Goal: Task Accomplishment & Management: Manage account settings

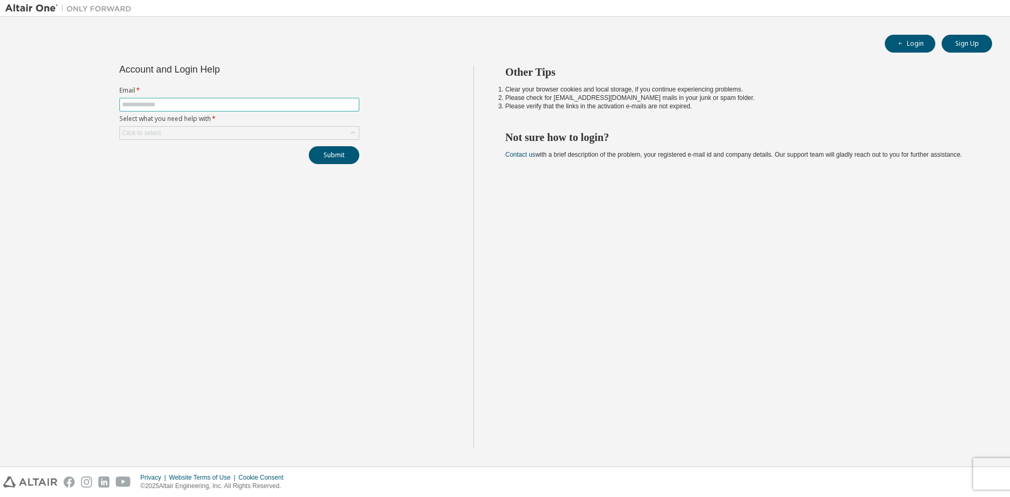
click at [290, 104] on input "text" at bounding box center [239, 104] width 235 height 8
type input "**********"
click at [319, 126] on div "Click to select" at bounding box center [239, 133] width 240 height 14
click at [318, 137] on div "Click to select" at bounding box center [239, 133] width 239 height 13
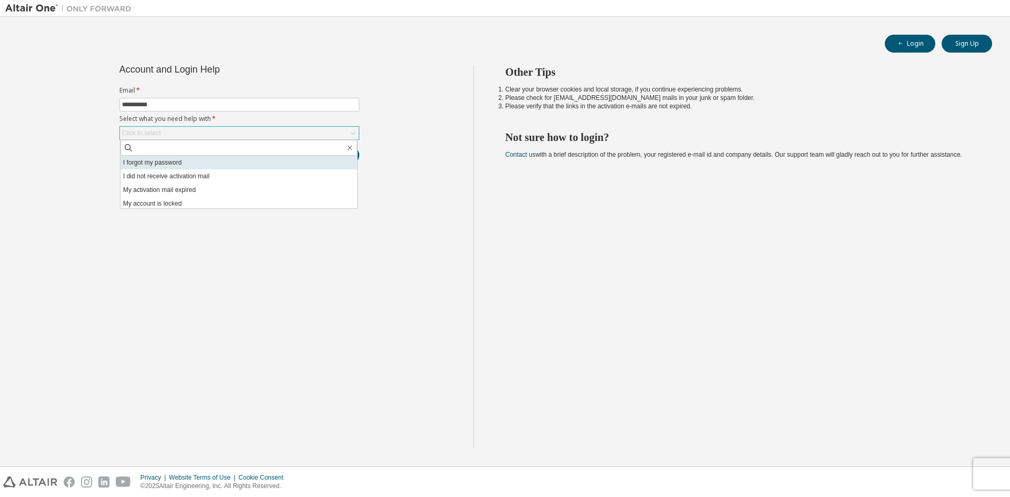
click at [300, 159] on li "I forgot my password" at bounding box center [238, 163] width 237 height 14
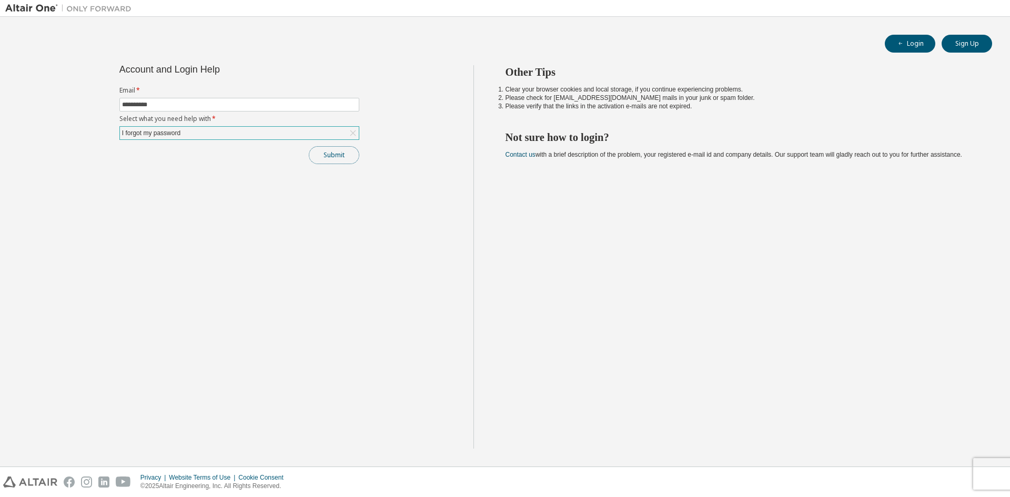
click at [326, 152] on button "Submit" at bounding box center [334, 155] width 50 height 18
click at [349, 156] on button "Submit" at bounding box center [334, 155] width 50 height 18
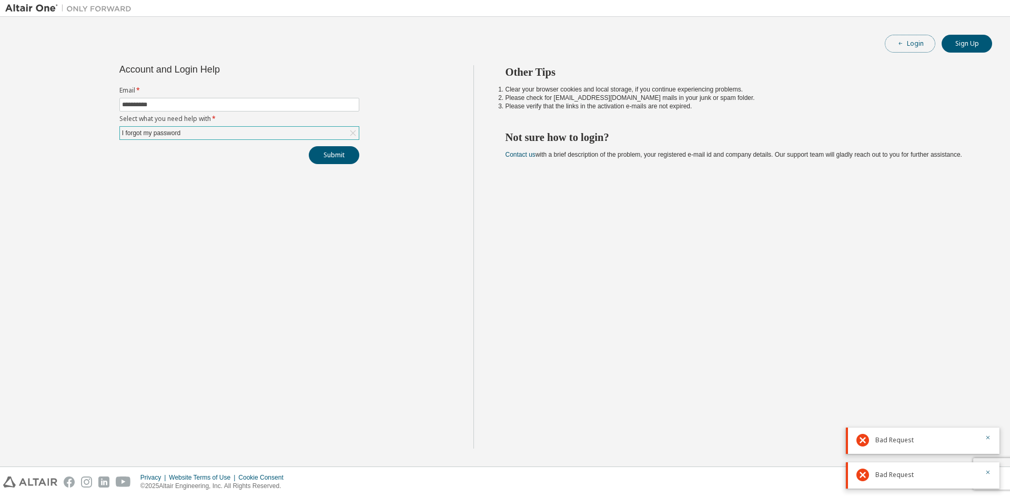
click at [924, 48] on button "Login" at bounding box center [910, 44] width 50 height 18
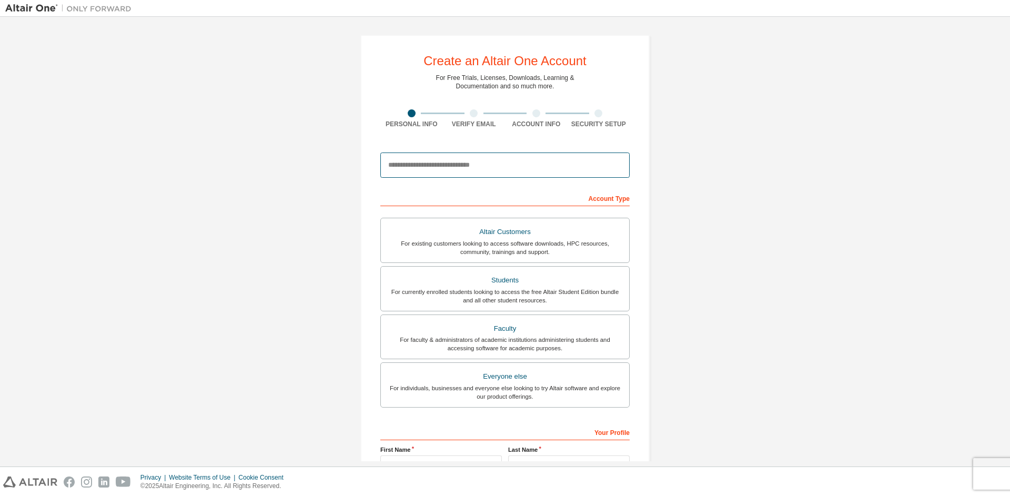
click at [488, 166] on input "email" at bounding box center [504, 165] width 249 height 25
click at [473, 166] on input "email" at bounding box center [504, 165] width 249 height 25
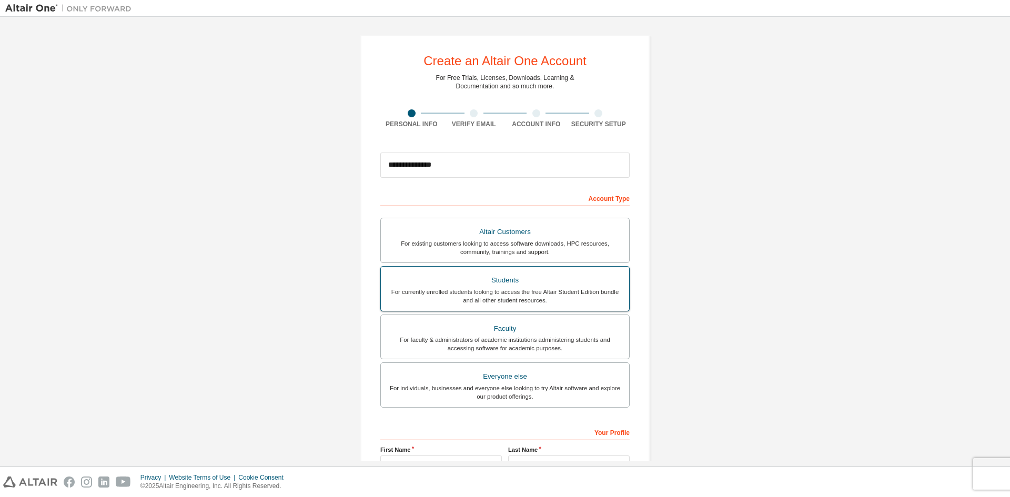
click at [552, 280] on div "Students" at bounding box center [505, 280] width 236 height 15
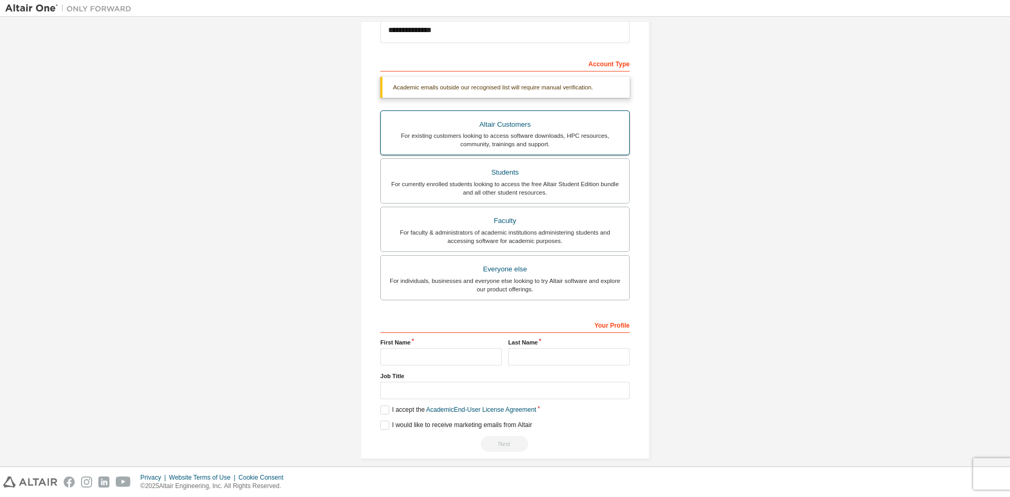
scroll to position [145, 0]
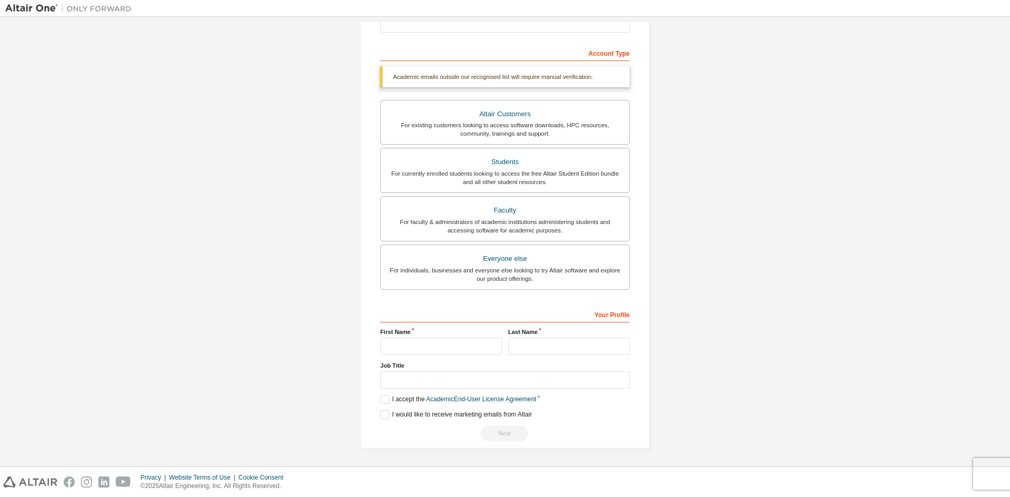
click at [447, 357] on div "Your Profile First Name Last Name Job Title Please provide State/Province to he…" at bounding box center [504, 374] width 249 height 136
click at [447, 352] on input "text" at bounding box center [440, 346] width 121 height 17
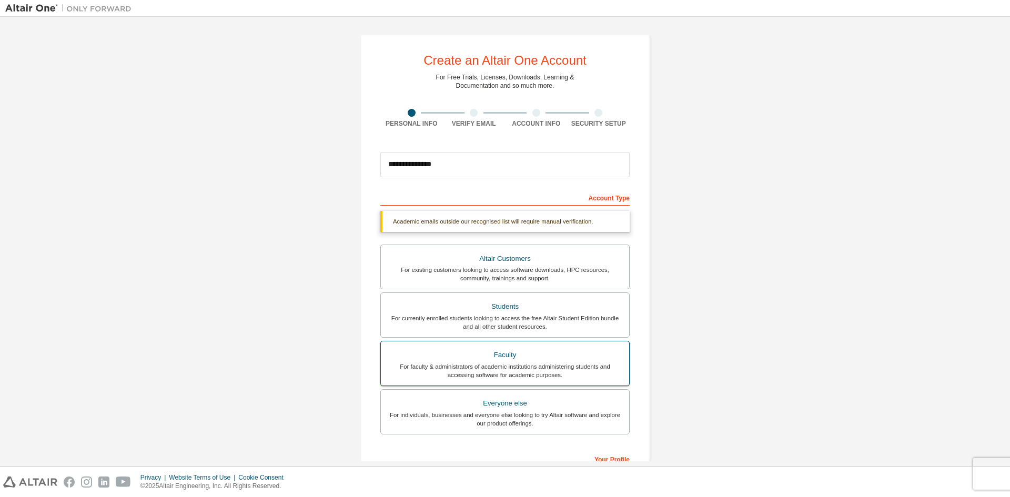
scroll to position [0, 0]
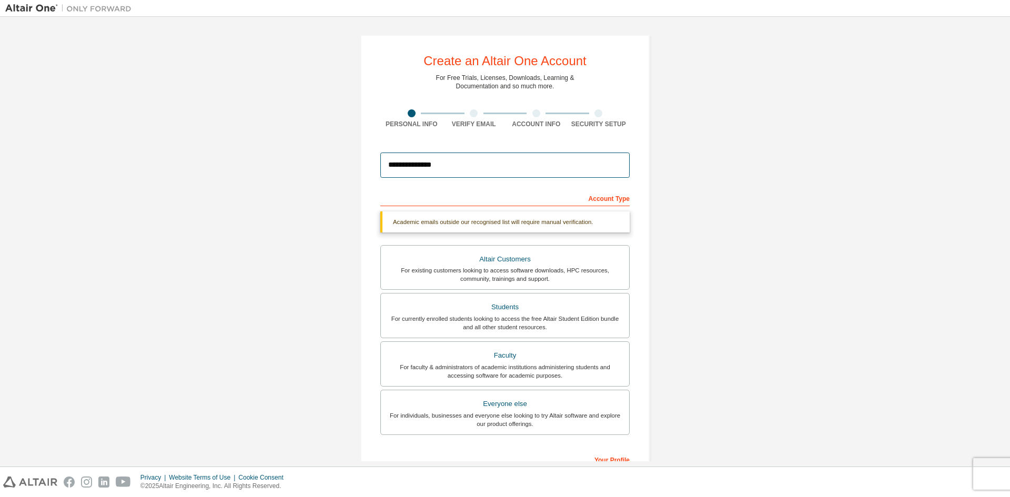
click at [537, 169] on input "**********" at bounding box center [504, 165] width 249 height 25
type input "*"
type input "**********"
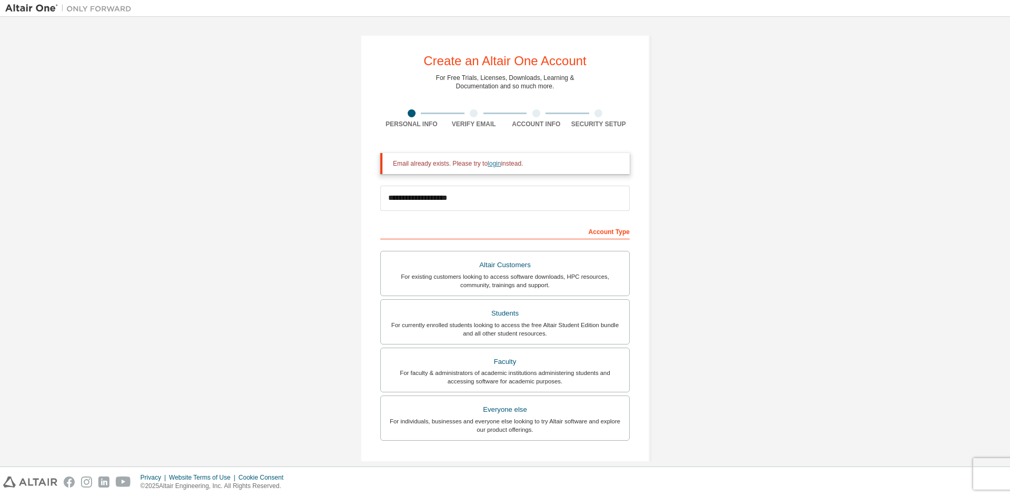
click at [494, 165] on link "login" at bounding box center [493, 163] width 13 height 7
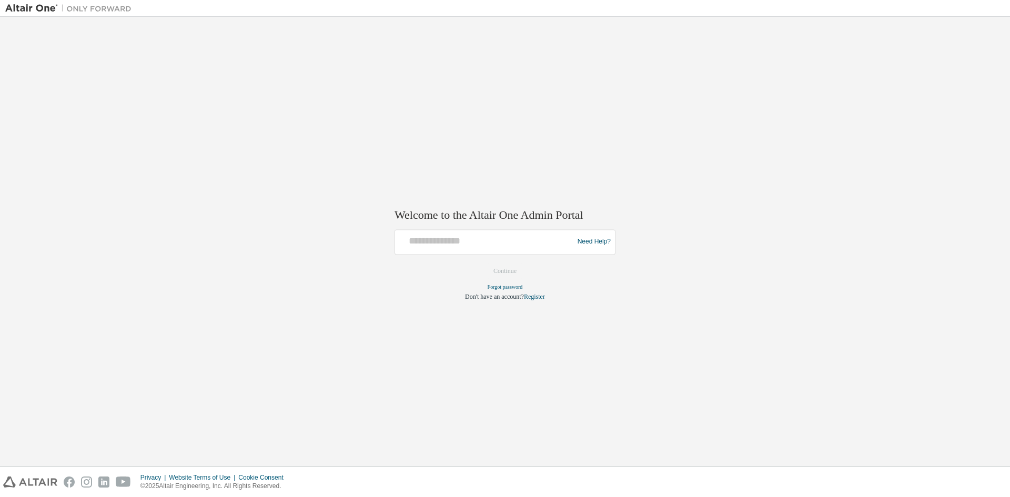
click at [428, 256] on form "Need Help? Please make sure that you provide your Global Login as email (e.g. @…" at bounding box center [504, 265] width 221 height 72
click at [436, 241] on input "text" at bounding box center [485, 239] width 173 height 15
type input "**********"
click at [504, 271] on button "Continue" at bounding box center [504, 271] width 45 height 16
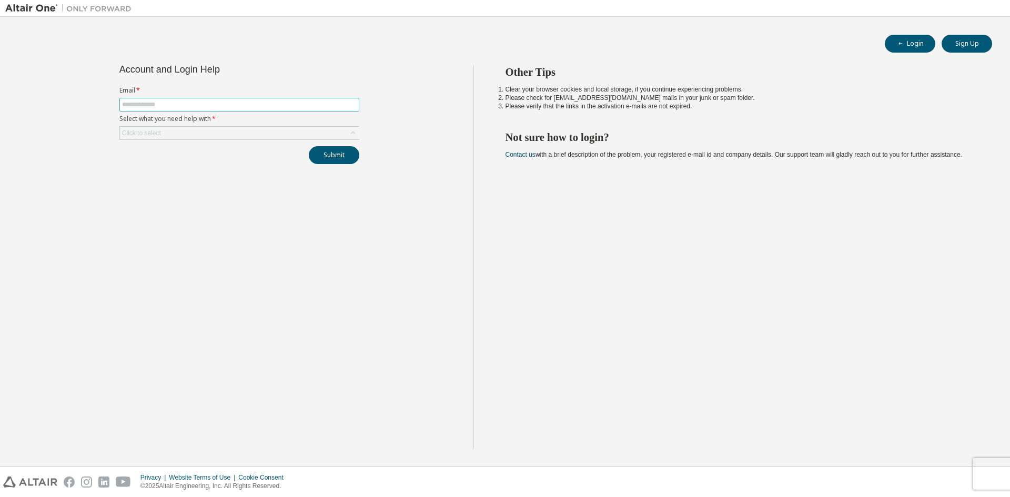
click at [268, 101] on input "text" at bounding box center [239, 104] width 235 height 8
click at [289, 104] on input "text" at bounding box center [239, 104] width 235 height 8
type input "**********"
click at [249, 132] on div "Click to select" at bounding box center [239, 133] width 239 height 13
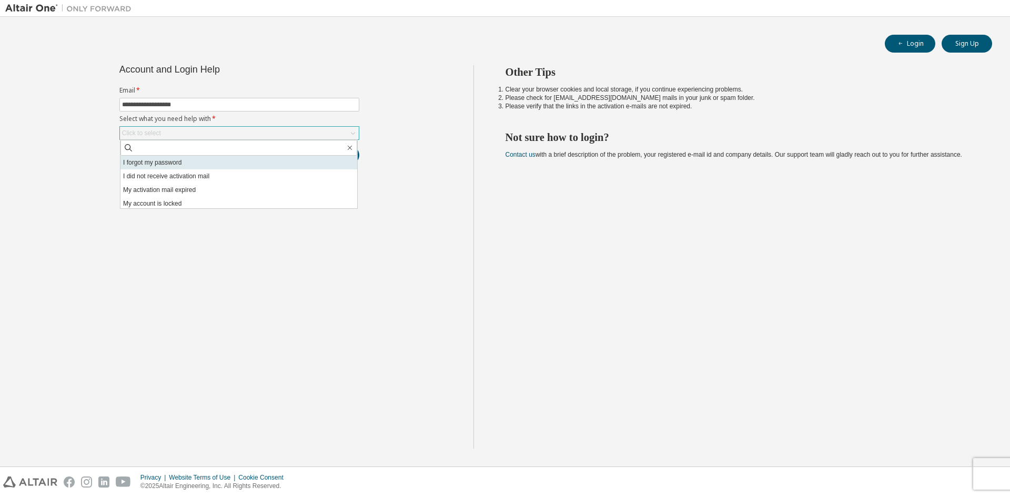
click at [263, 157] on li "I forgot my password" at bounding box center [238, 163] width 237 height 14
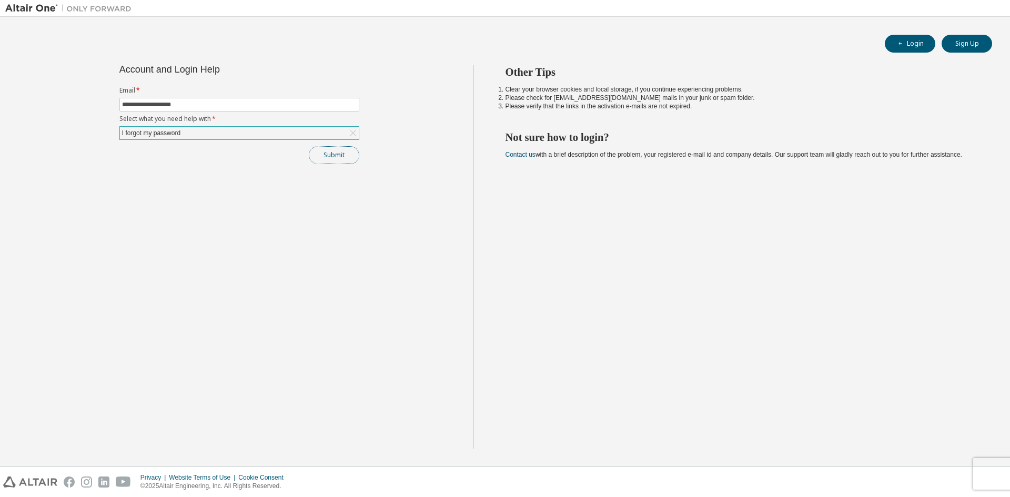
click at [319, 157] on button "Submit" at bounding box center [334, 155] width 50 height 18
click at [344, 150] on button "Submit" at bounding box center [334, 155] width 50 height 18
click at [911, 35] on button "Login" at bounding box center [910, 44] width 50 height 18
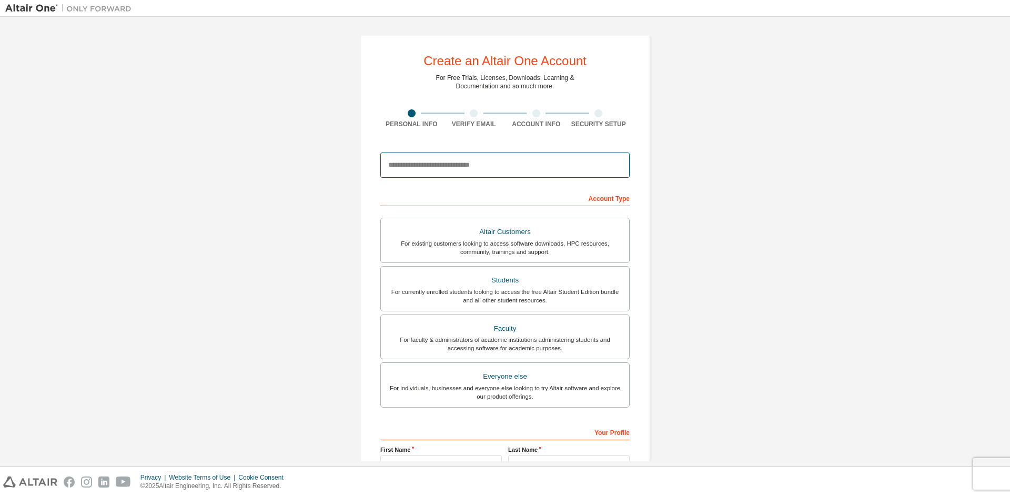
click at [487, 171] on input "email" at bounding box center [504, 165] width 249 height 25
type input "**********"
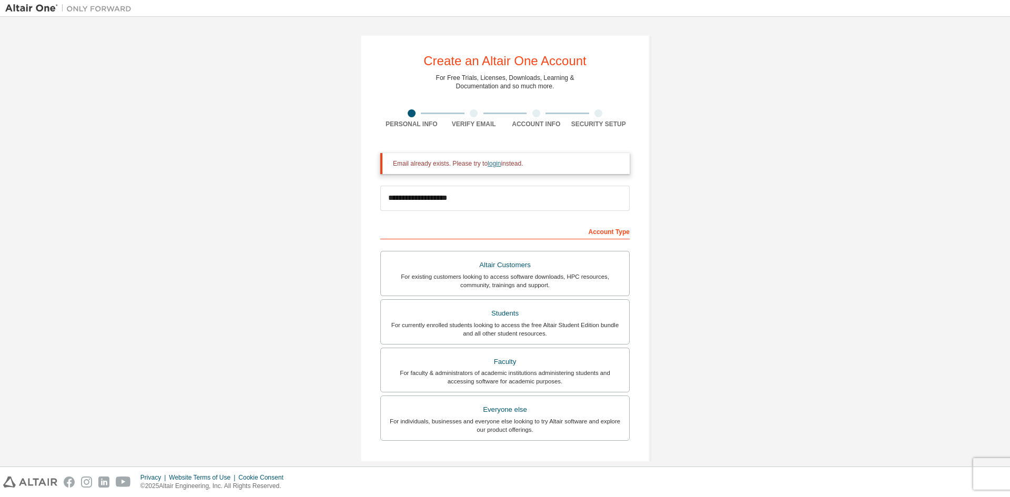
click at [494, 165] on link "login" at bounding box center [493, 163] width 13 height 7
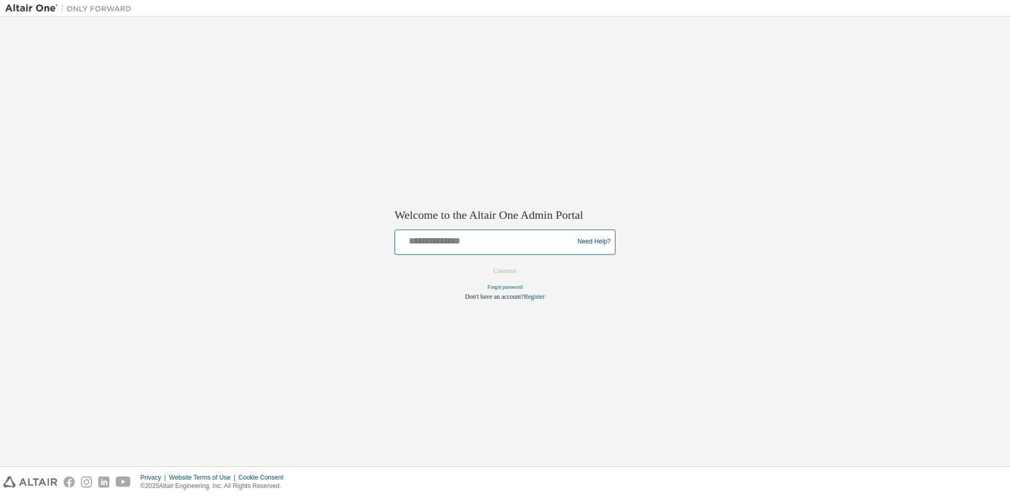
click at [448, 242] on input "text" at bounding box center [485, 239] width 173 height 15
type input "**********"
click at [517, 272] on button "Continue" at bounding box center [504, 271] width 45 height 16
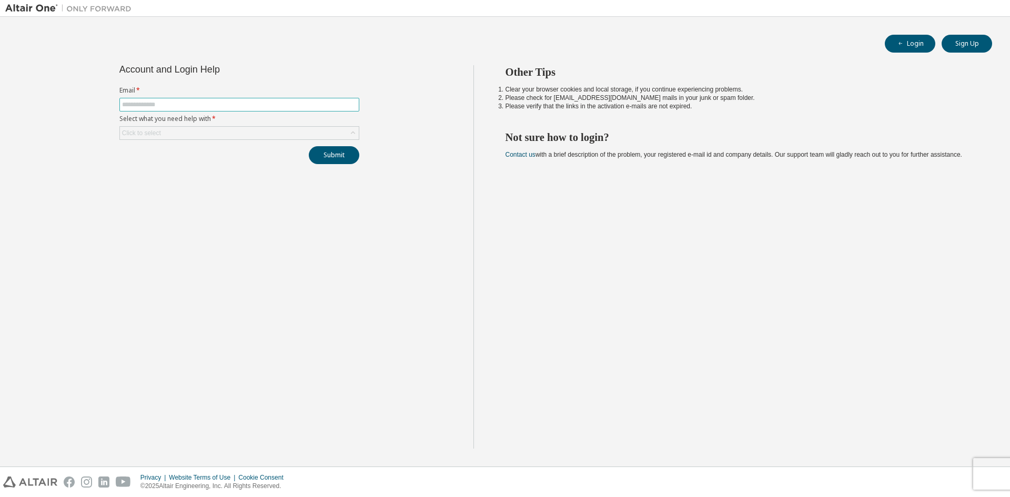
drag, startPoint x: 201, startPoint y: 97, endPoint x: 203, endPoint y: 104, distance: 7.2
click at [203, 104] on form "Email * Select what you need help with * Click to select" at bounding box center [239, 113] width 240 height 54
click at [203, 104] on input "text" at bounding box center [239, 104] width 235 height 8
type input "**********"
click at [234, 130] on div "Click to select" at bounding box center [239, 133] width 239 height 13
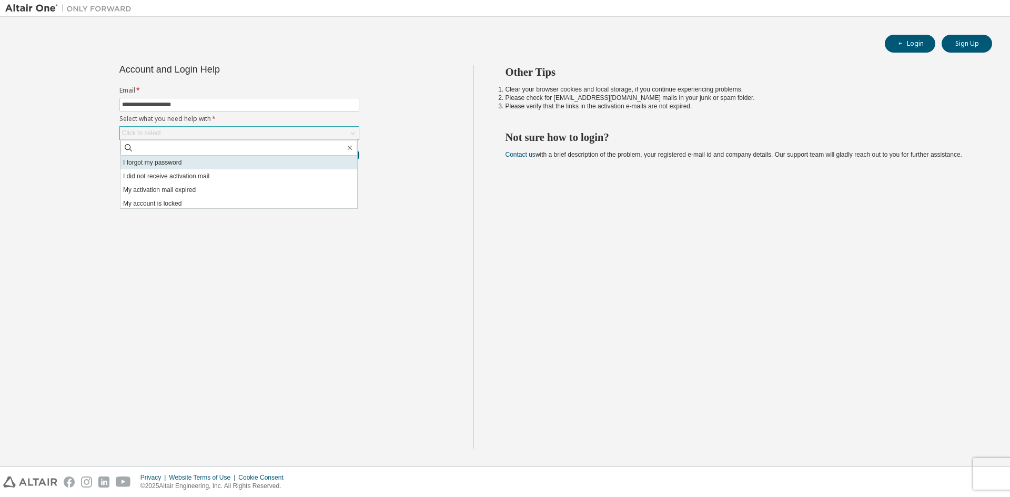
click at [239, 164] on li "I forgot my password" at bounding box center [238, 163] width 237 height 14
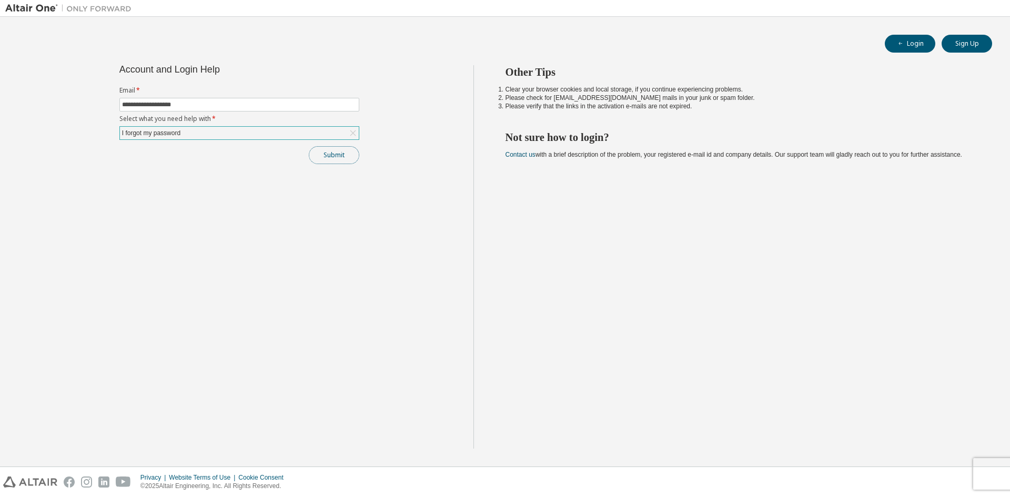
click at [336, 161] on button "Submit" at bounding box center [334, 155] width 50 height 18
click at [329, 155] on button "Submit" at bounding box center [334, 155] width 50 height 18
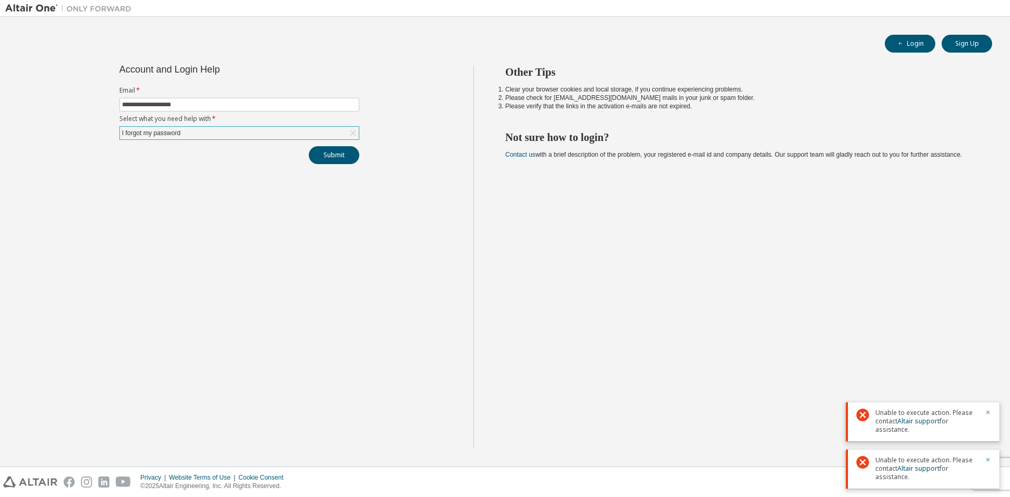
click at [993, 414] on div "Unable to execute action. Please contact Altair support for assistance." at bounding box center [923, 421] width 154 height 39
drag, startPoint x: 1009, startPoint y: 3, endPoint x: 636, endPoint y: 352, distance: 511.2
click at [636, 352] on div "Other Tips Clear your browser cookies and local storage, if you continue experi…" at bounding box center [739, 256] width 532 height 383
click at [865, 458] on icon at bounding box center [862, 462] width 13 height 13
click at [870, 421] on div "Unable to execute action. Please contact Altair support for assistance." at bounding box center [923, 421] width 154 height 39
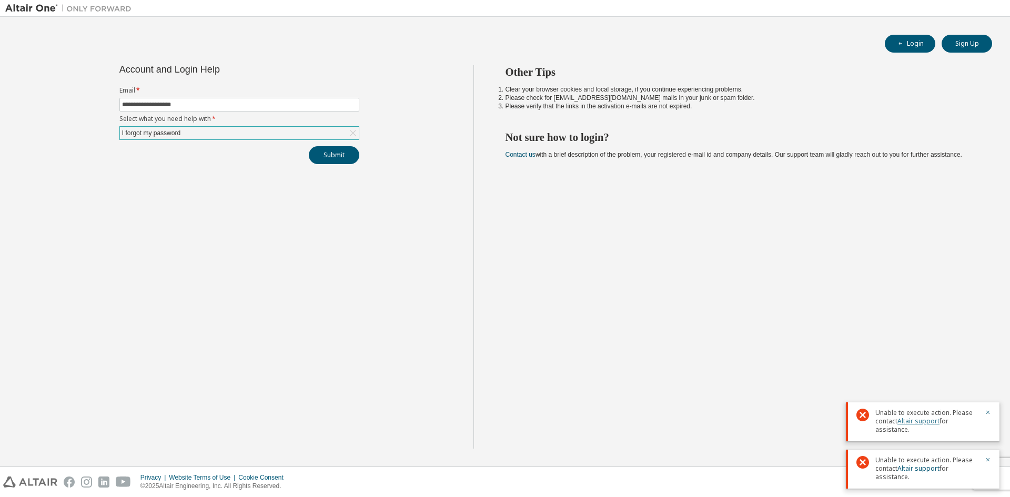
click at [905, 424] on link "Altair support" at bounding box center [918, 421] width 42 height 9
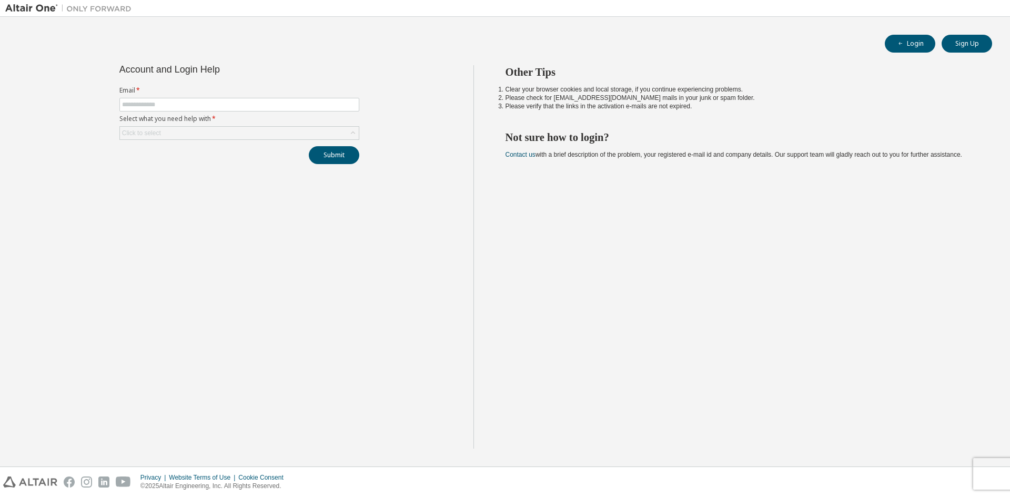
click at [187, 94] on label "Email *" at bounding box center [239, 90] width 240 height 8
click at [187, 101] on input "text" at bounding box center [239, 104] width 235 height 8
type input "**********"
click at [192, 133] on div "Click to select" at bounding box center [239, 133] width 239 height 13
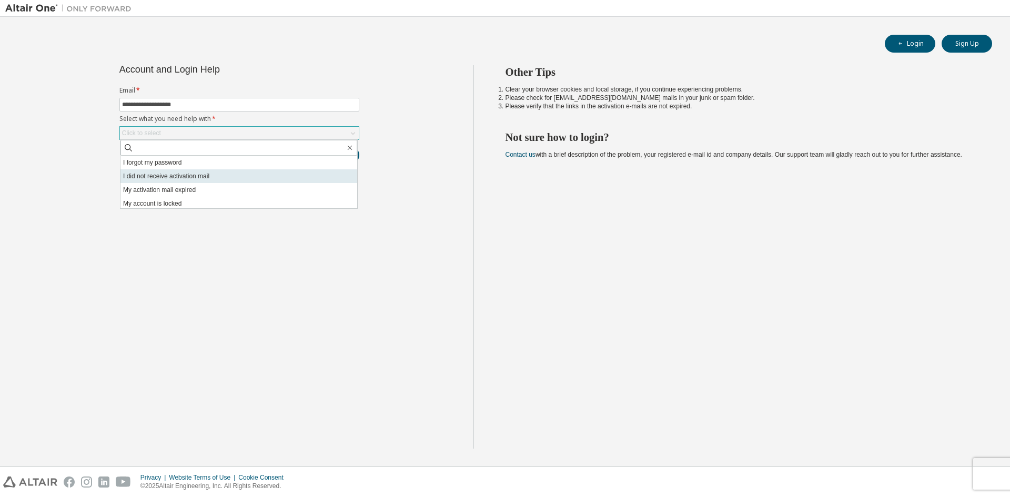
click at [205, 175] on li "I did not receive activation mail" at bounding box center [238, 176] width 237 height 14
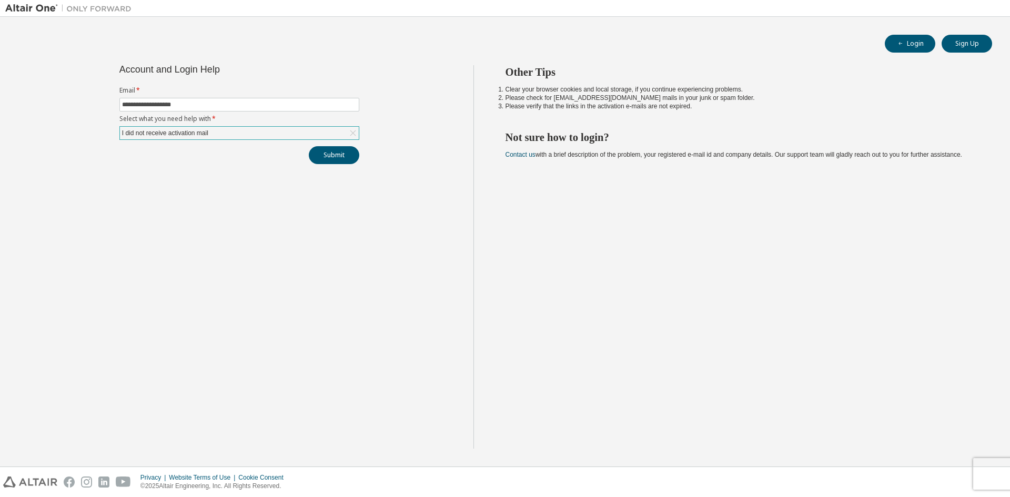
click at [357, 131] on icon at bounding box center [353, 133] width 11 height 11
click at [341, 135] on div "Click to select" at bounding box center [239, 133] width 239 height 13
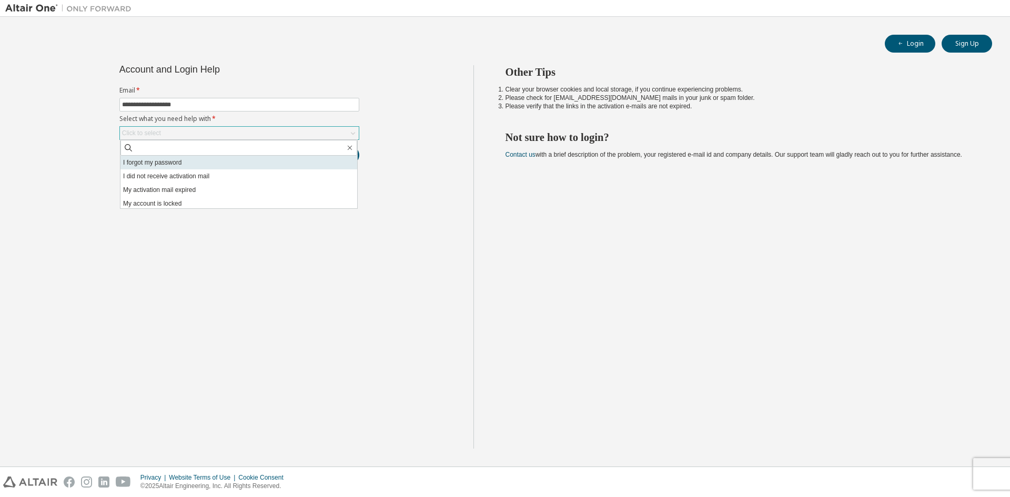
click at [288, 159] on li "I forgot my password" at bounding box center [238, 163] width 237 height 14
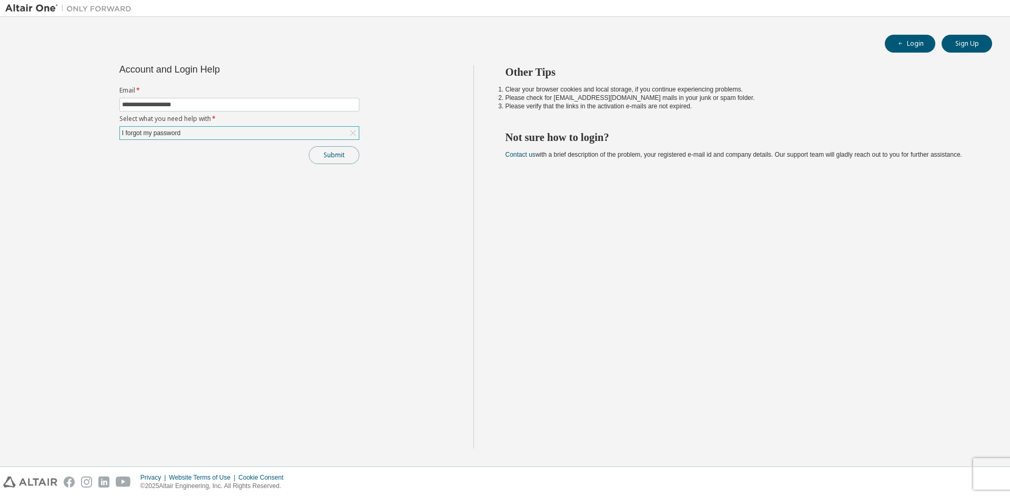
click at [313, 148] on button "Submit" at bounding box center [334, 155] width 50 height 18
click at [895, 49] on button "Login" at bounding box center [910, 44] width 50 height 18
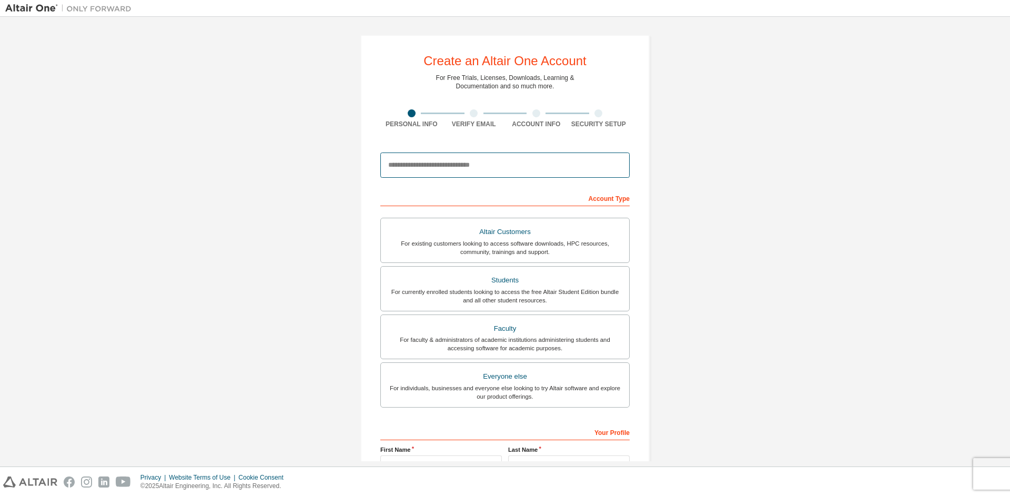
click at [401, 166] on input "email" at bounding box center [504, 165] width 249 height 25
type input "**********"
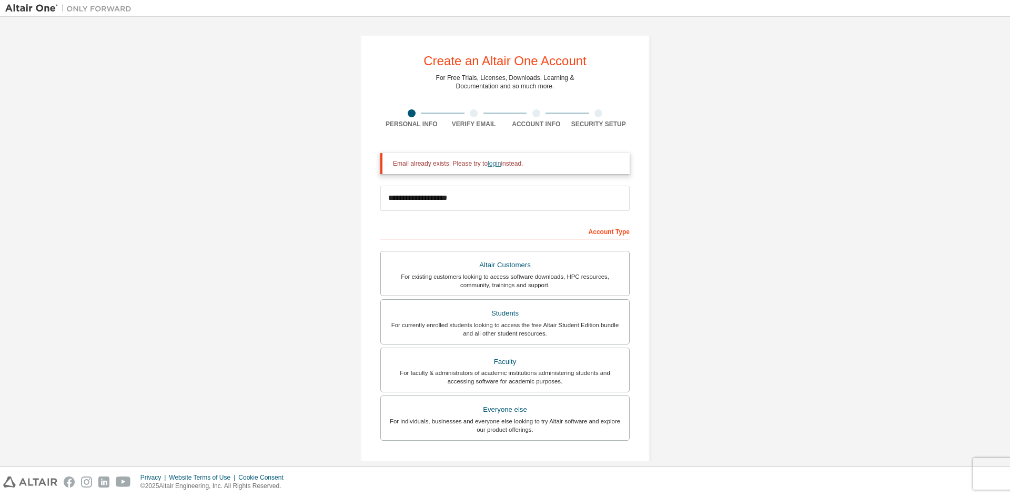
click at [491, 164] on link "login" at bounding box center [493, 163] width 13 height 7
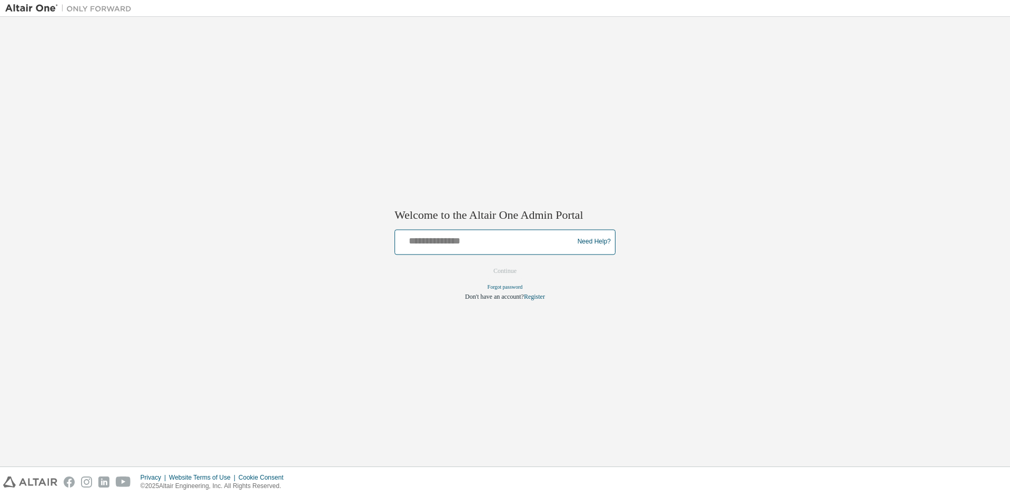
click at [457, 243] on input "text" at bounding box center [485, 239] width 173 height 15
type input "**********"
click at [532, 241] on input "**********" at bounding box center [485, 239] width 173 height 15
click at [514, 268] on button "Continue" at bounding box center [504, 271] width 45 height 16
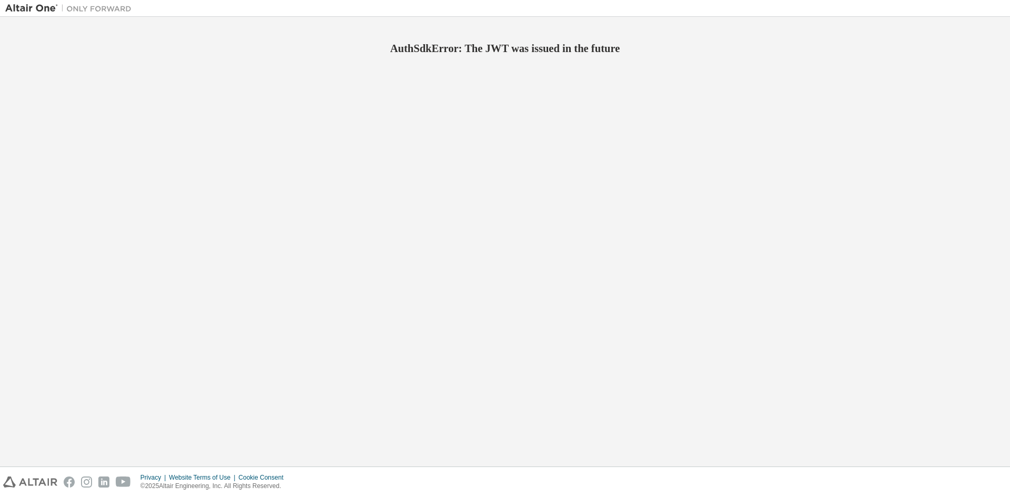
click at [358, 226] on div "AuthSdkError: The JWT was issued in the future" at bounding box center [504, 241] width 999 height 439
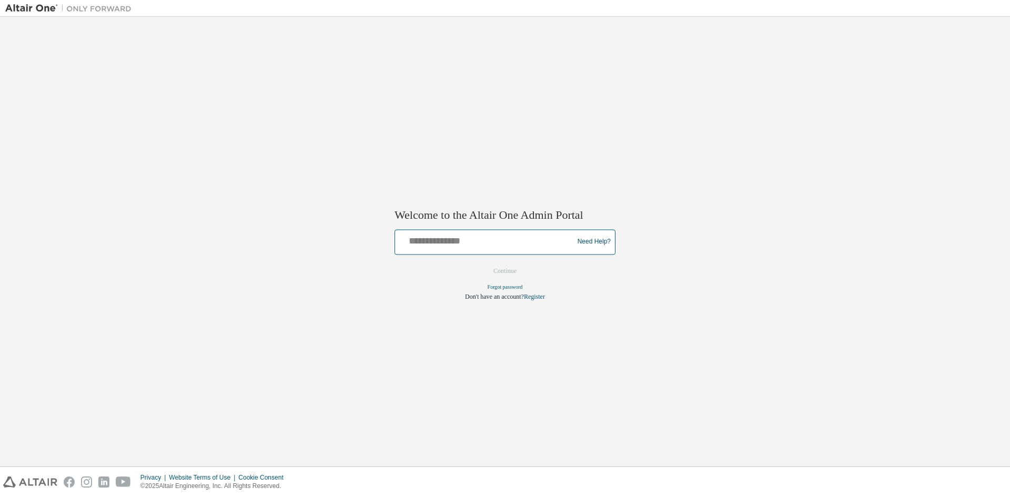
click at [510, 240] on input "text" at bounding box center [485, 239] width 173 height 15
type input "**********"
click at [498, 271] on button "Continue" at bounding box center [504, 271] width 45 height 16
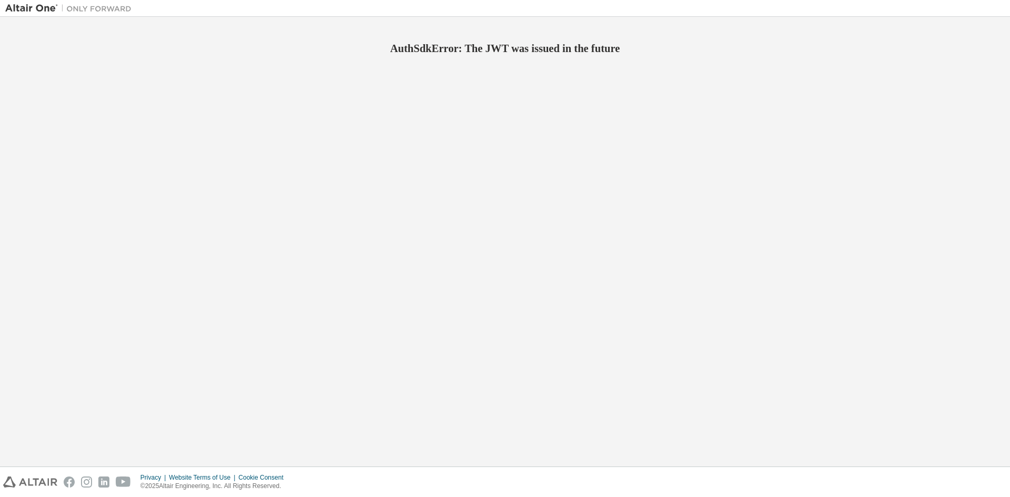
click at [498, 271] on div "AuthSdkError: The JWT was issued in the future" at bounding box center [504, 241] width 999 height 439
drag, startPoint x: 603, startPoint y: 186, endPoint x: 583, endPoint y: 178, distance: 22.2
click at [593, 190] on div "AuthSdkError: The JWT was issued in the future" at bounding box center [504, 241] width 999 height 439
drag, startPoint x: 577, startPoint y: 185, endPoint x: 402, endPoint y: 143, distance: 180.1
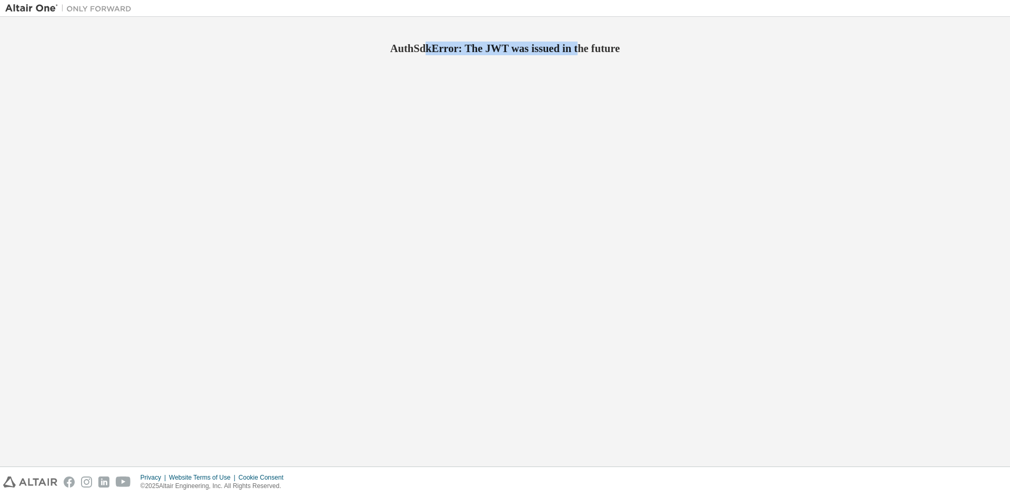
click at [398, 179] on div "AuthSdkError: The JWT was issued in the future" at bounding box center [504, 241] width 999 height 439
click at [553, 214] on div "AuthSdkError: The JWT was issued in the future" at bounding box center [504, 241] width 999 height 439
drag, startPoint x: 548, startPoint y: 217, endPoint x: 418, endPoint y: 211, distance: 130.0
click at [418, 211] on div "AuthSdkError: The JWT was issued in the future" at bounding box center [504, 241] width 999 height 439
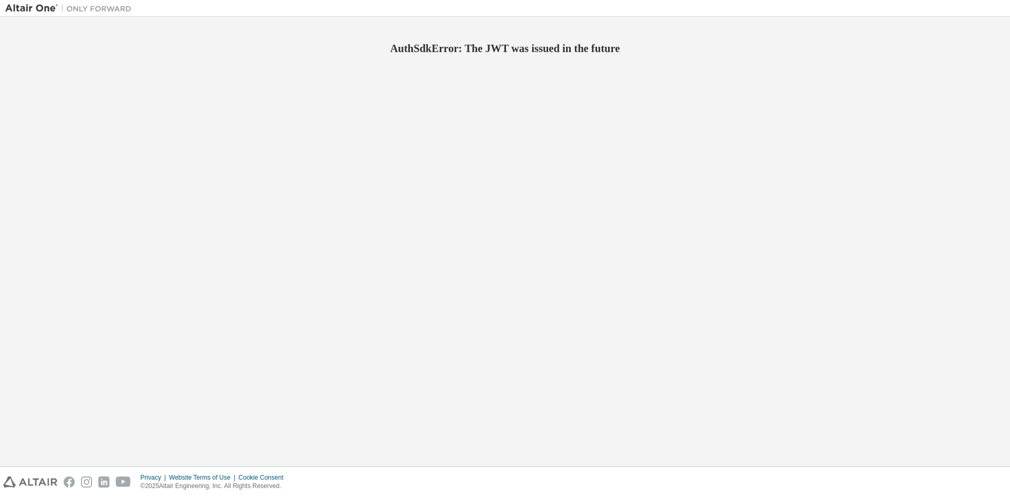
click at [387, 270] on div "AuthSdkError: The JWT was issued in the future" at bounding box center [504, 241] width 999 height 439
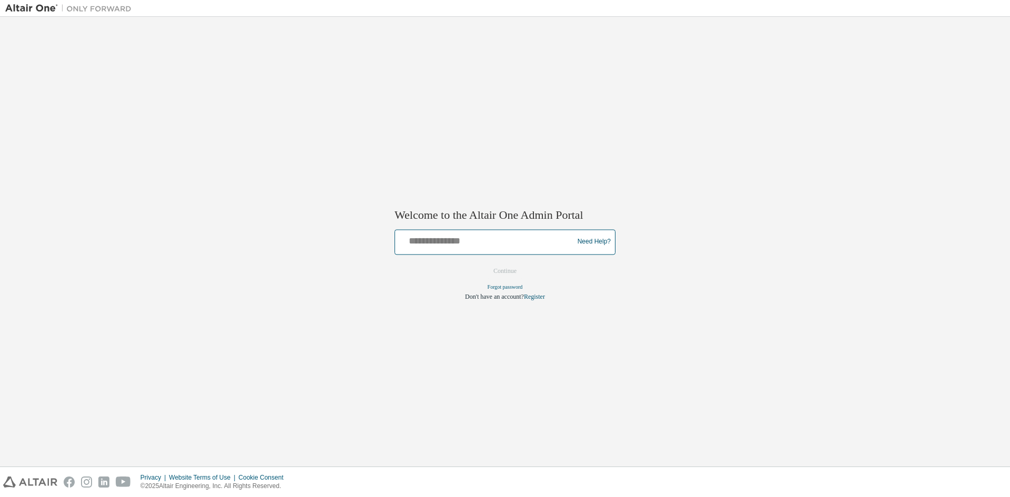
click at [458, 235] on input "text" at bounding box center [485, 239] width 173 height 15
type input "**********"
click at [484, 267] on button "Continue" at bounding box center [504, 271] width 45 height 16
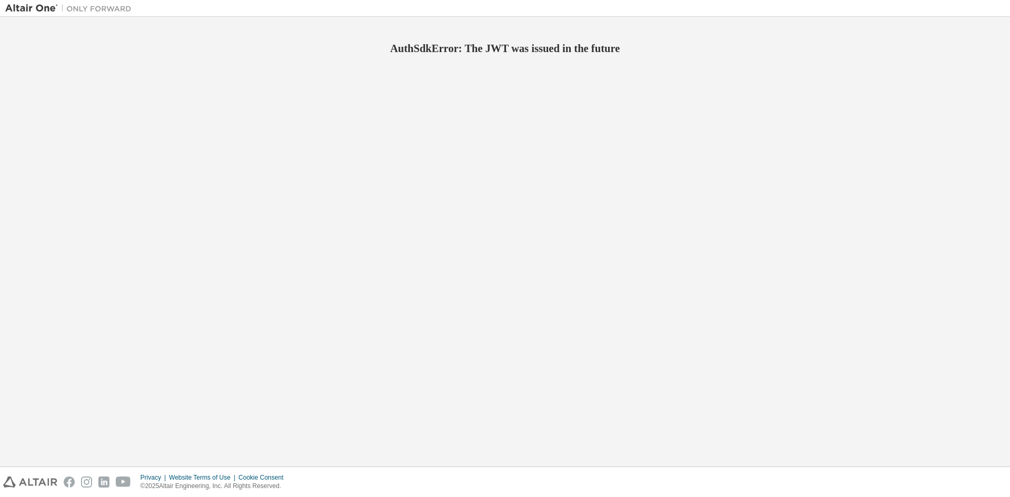
click at [546, 99] on div "AuthSdkError: The JWT was issued in the future" at bounding box center [504, 241] width 999 height 439
click at [567, 148] on div "AuthSdkError: The JWT was issued in the future" at bounding box center [504, 241] width 999 height 439
click at [601, 163] on div "AuthSdkError: The JWT was issued in the future" at bounding box center [504, 241] width 999 height 439
click at [755, 138] on div "AuthSdkError: The JWT was issued in the future" at bounding box center [504, 241] width 999 height 439
click at [567, 95] on div "AuthSdkError: Unable to parse a token from the url" at bounding box center [504, 241] width 999 height 439
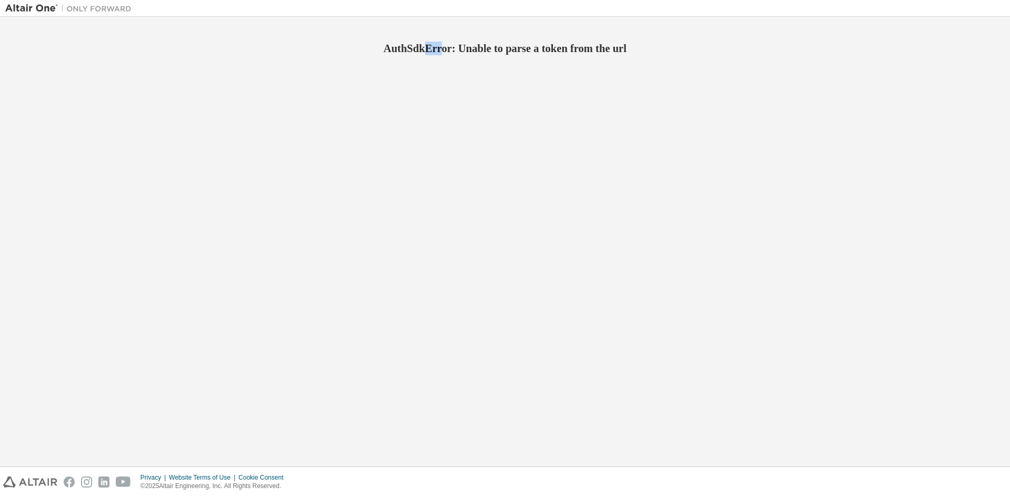
drag, startPoint x: 427, startPoint y: 98, endPoint x: 440, endPoint y: 105, distance: 14.8
click at [440, 105] on div "AuthSdkError: Unable to parse a token from the url" at bounding box center [504, 241] width 999 height 439
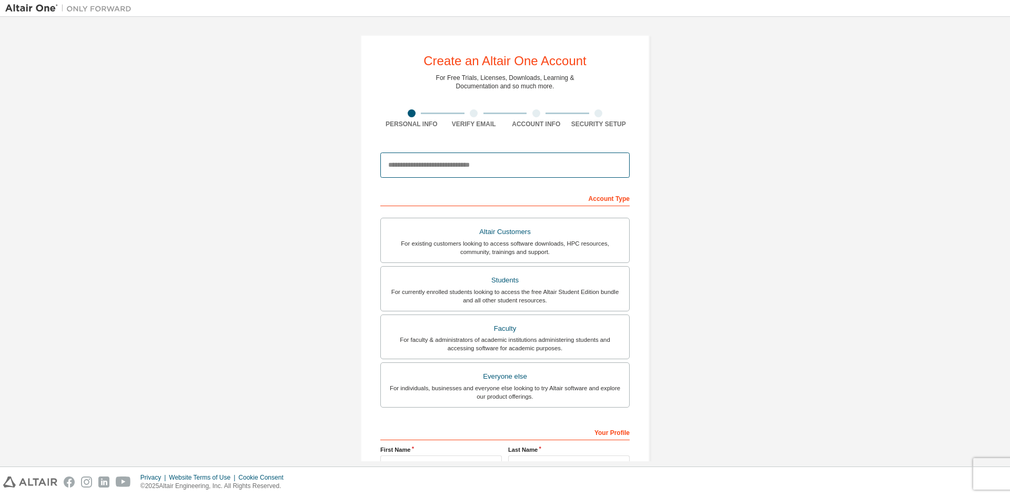
click at [467, 171] on input "email" at bounding box center [504, 165] width 249 height 25
type input "**********"
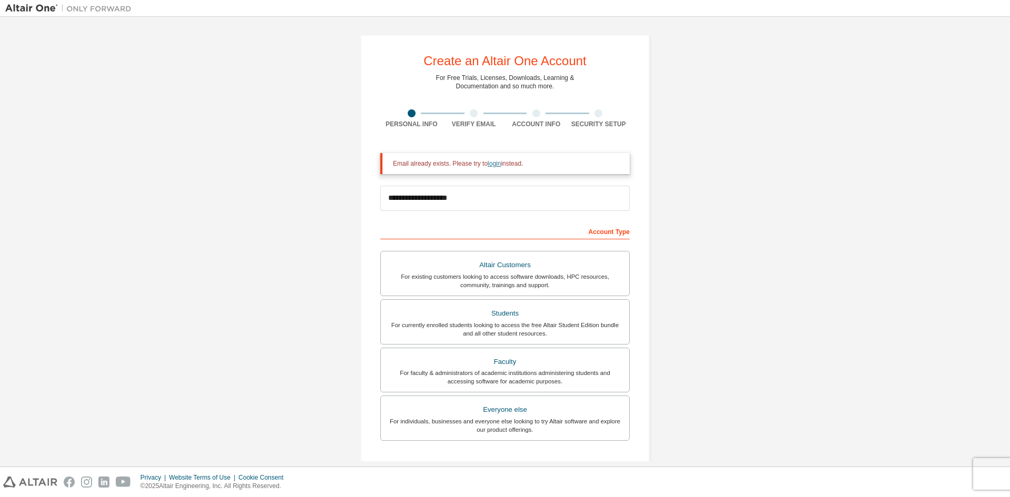
click at [492, 165] on link "login" at bounding box center [493, 163] width 13 height 7
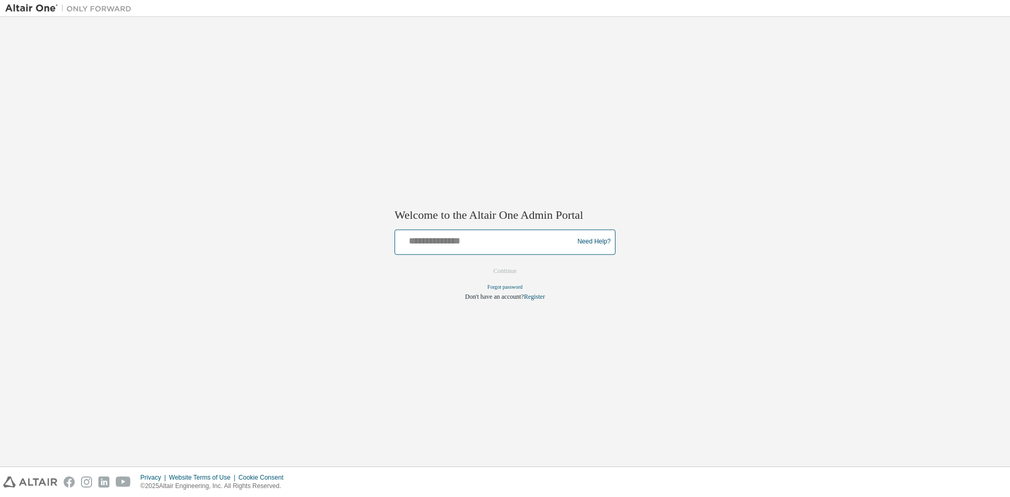
click at [488, 246] on input "text" at bounding box center [485, 239] width 173 height 15
type input "**********"
click at [491, 268] on button "Continue" at bounding box center [504, 271] width 45 height 16
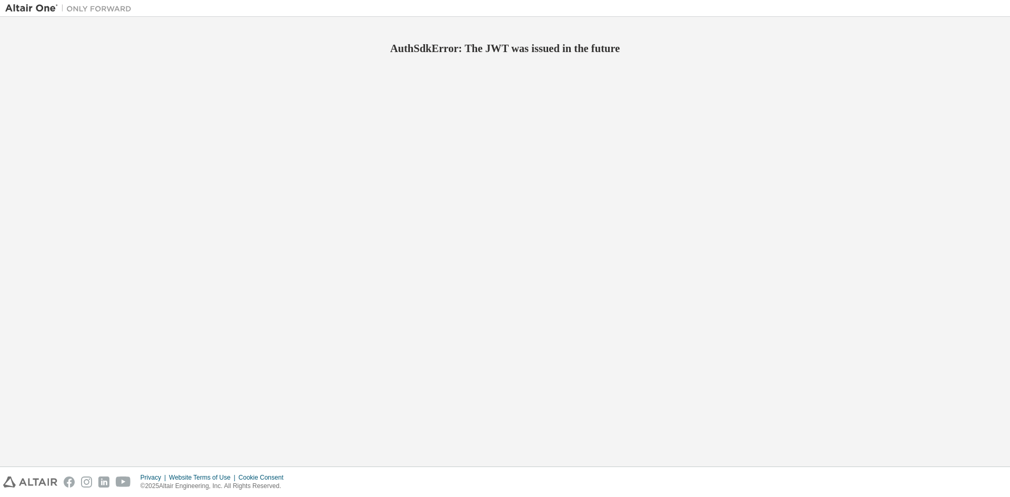
click at [402, 50] on h2 "AuthSdkError: The JWT was issued in the future" at bounding box center [504, 49] width 999 height 14
drag, startPoint x: 570, startPoint y: 64, endPoint x: 567, endPoint y: 71, distance: 7.3
drag, startPoint x: 802, startPoint y: 109, endPoint x: 813, endPoint y: 95, distance: 18.0
click at [802, 109] on div "AuthSdkError: Unable to parse a token from the url" at bounding box center [504, 241] width 999 height 439
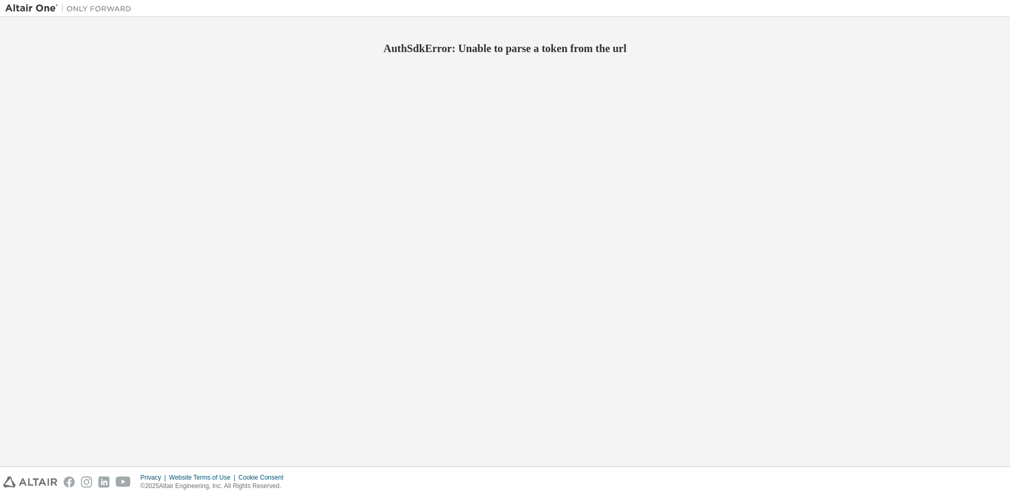
click at [702, 133] on div "AuthSdkError: Unable to parse a token from the url" at bounding box center [504, 241] width 999 height 439
drag, startPoint x: 702, startPoint y: 134, endPoint x: 624, endPoint y: 260, distance: 148.6
click at [624, 260] on div "AuthSdkError: Unable to parse a token from the url" at bounding box center [504, 241] width 999 height 439
